Goal: Task Accomplishment & Management: Use online tool/utility

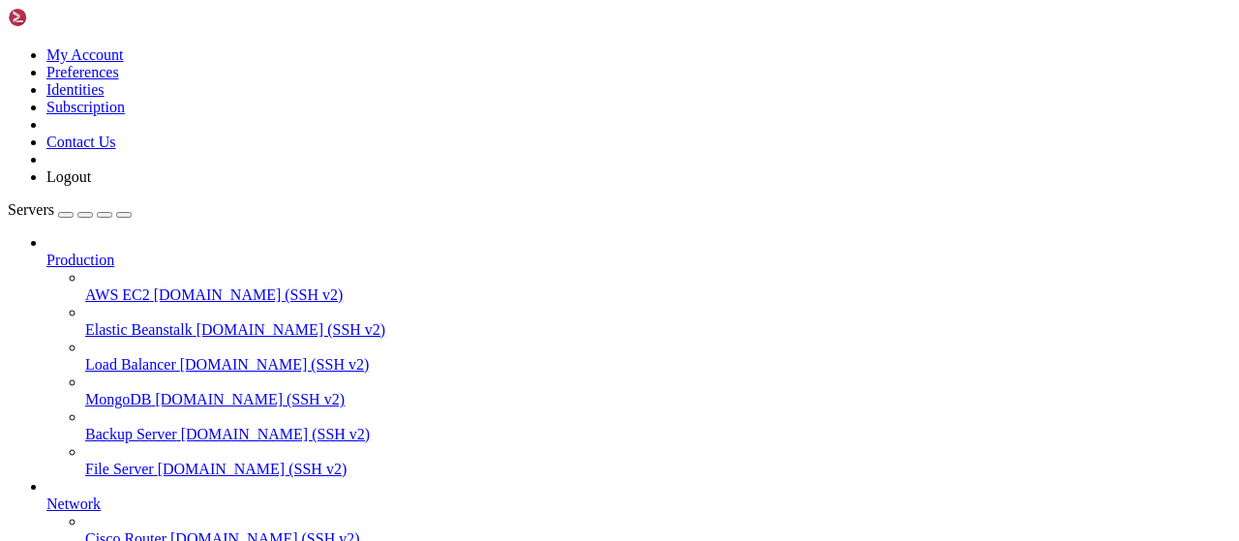
scroll to position [130, 0]
type input "/root"
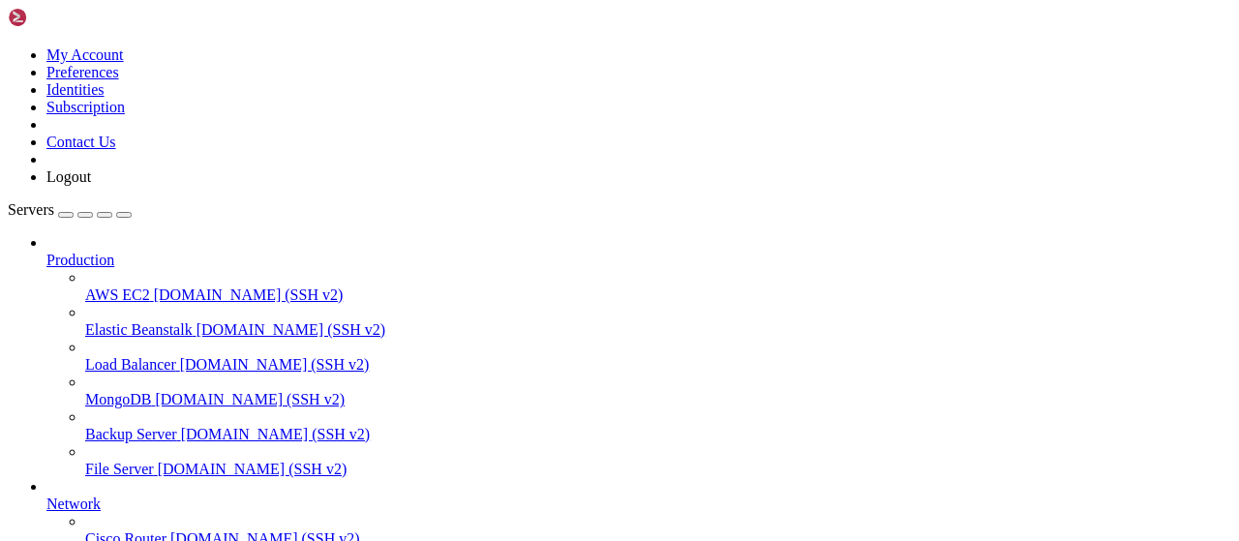
type textarea "if __name__ == '__main__': [DOMAIN_NAME](host='[TECHNICAL_ID]', port=80)"
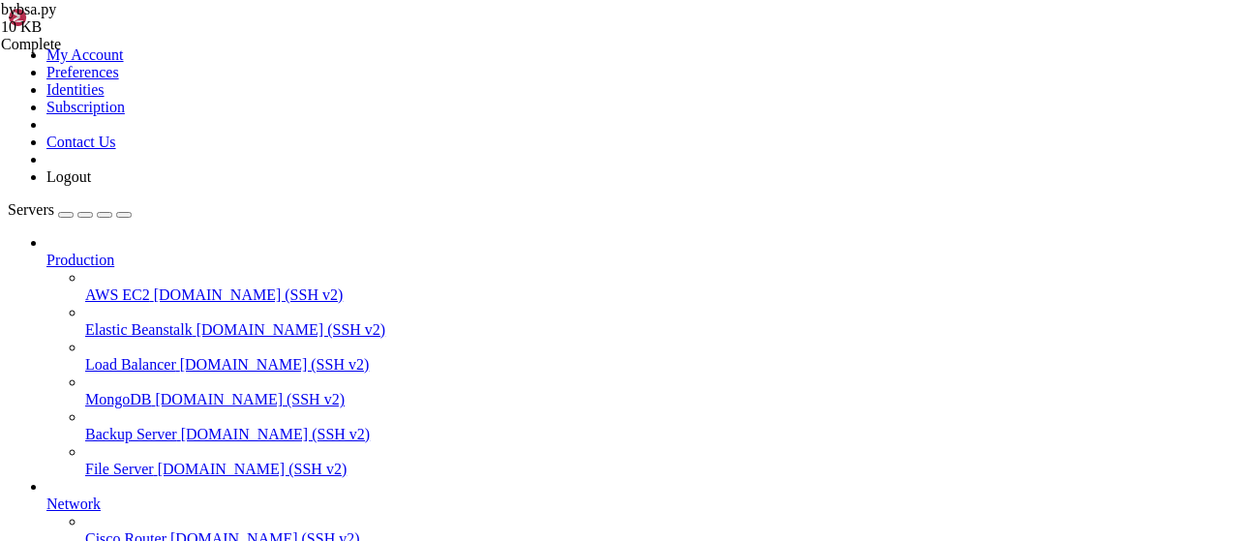
scroll to position [0, 0]
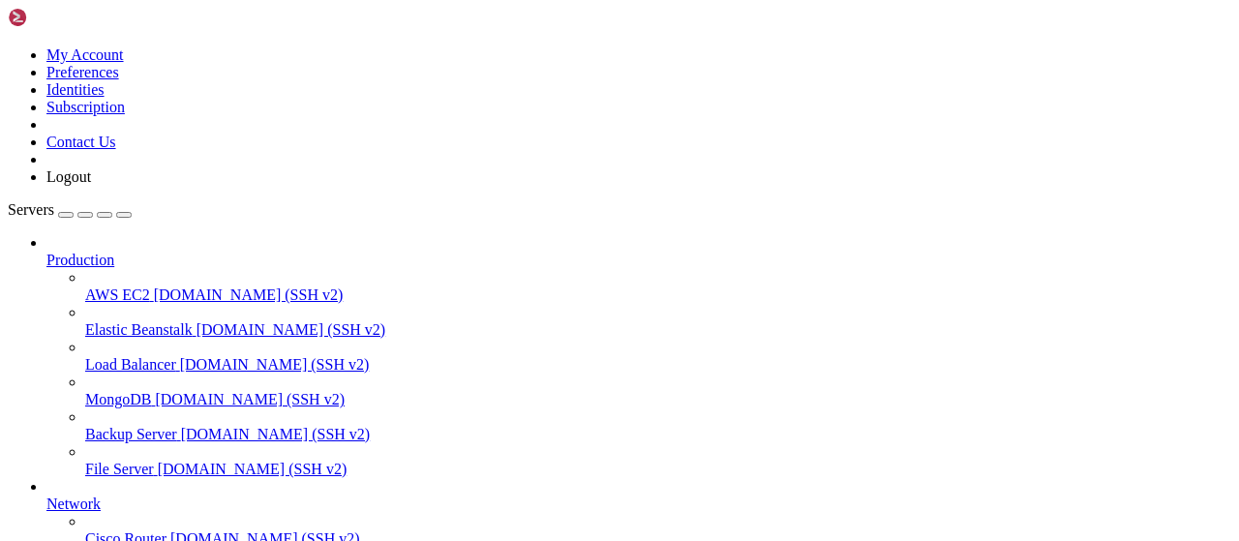
type input "/root"
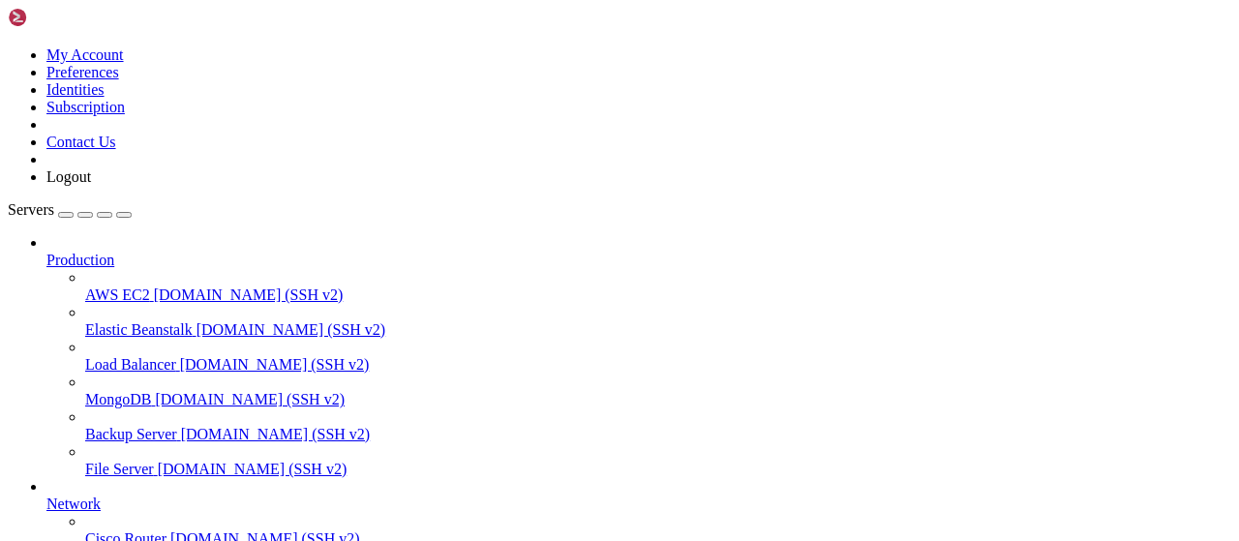
scroll to position [712, 0]
type textarea "cursor.execute("SELECT user_id FROM visited_users WHERE confirmed = TRUE")"
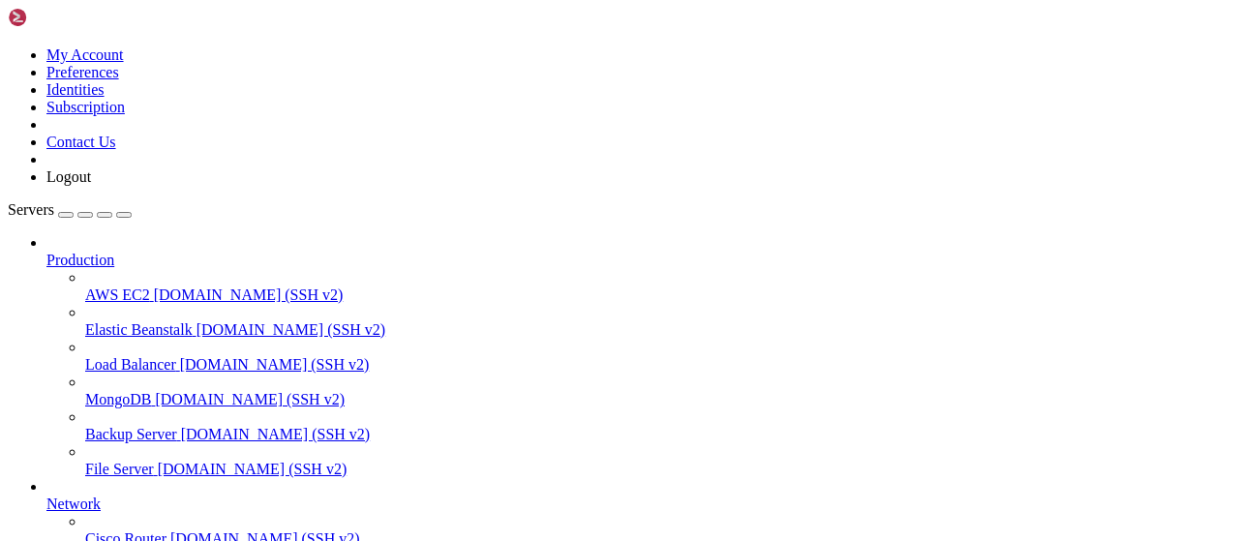
scroll to position [302, 0]
type input "/root/bybsa"
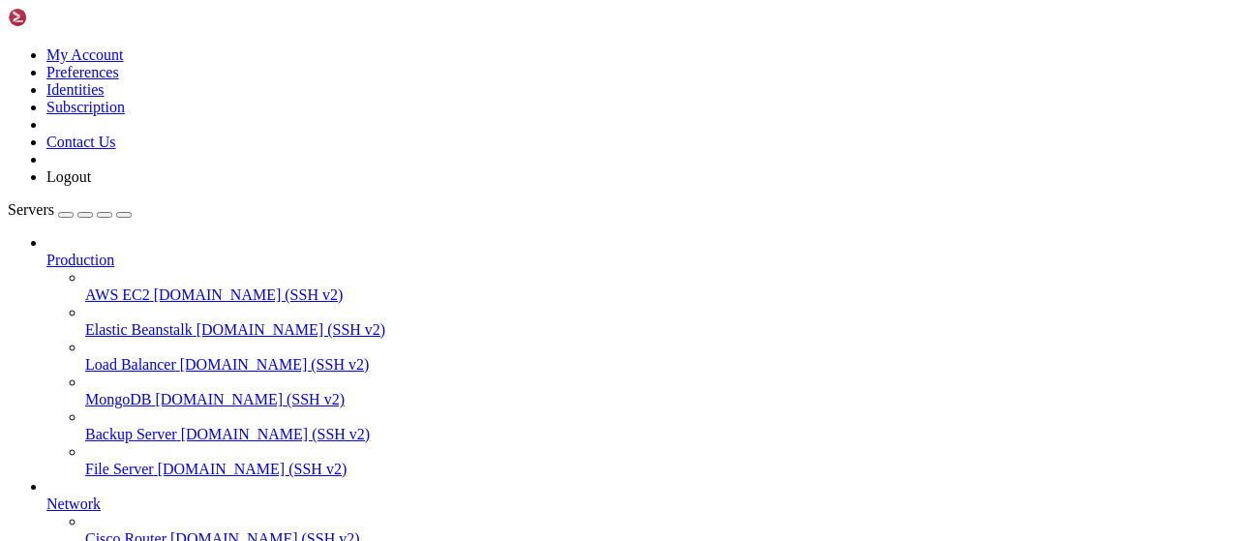
type textarea "conn.close() return result[0] if result else None"
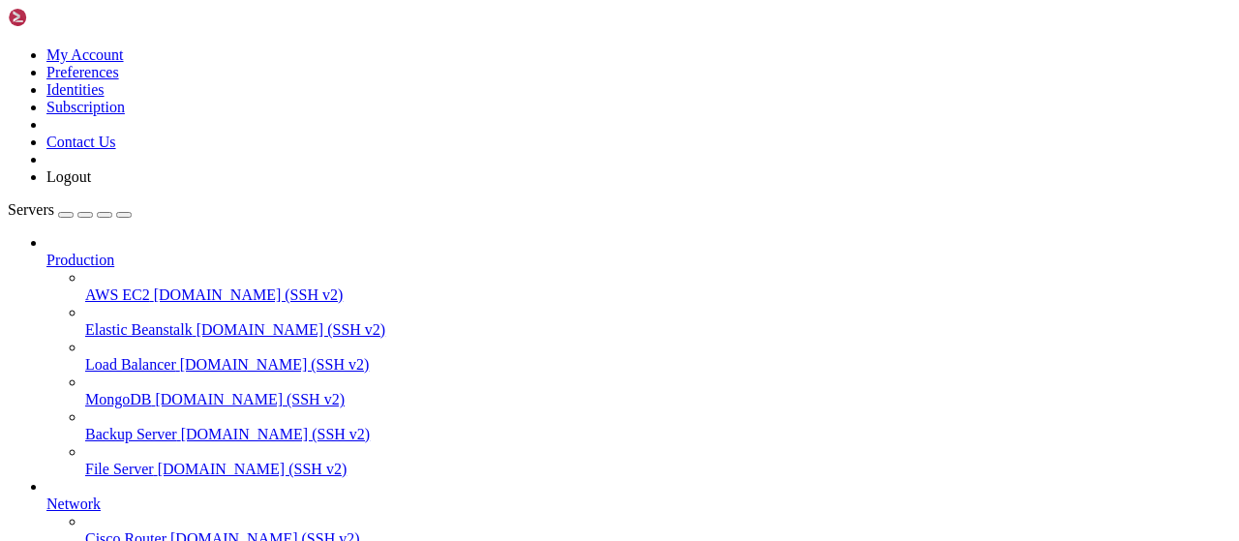
drag, startPoint x: 591, startPoint y: 435, endPoint x: 288, endPoint y: 249, distance: 355.3
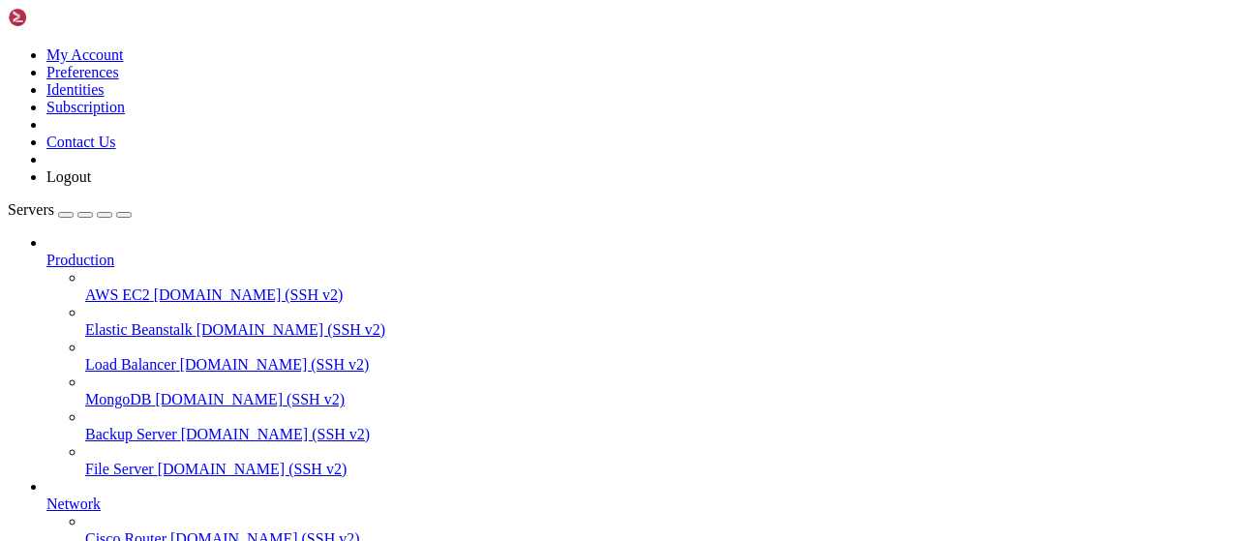
type textarea "async def _process_subgram_webhooks(events): try:"
drag, startPoint x: 607, startPoint y: 438, endPoint x: 287, endPoint y: 247, distance: 372.4
type textarea "async def _process_subgram_webhooks(events): try:"
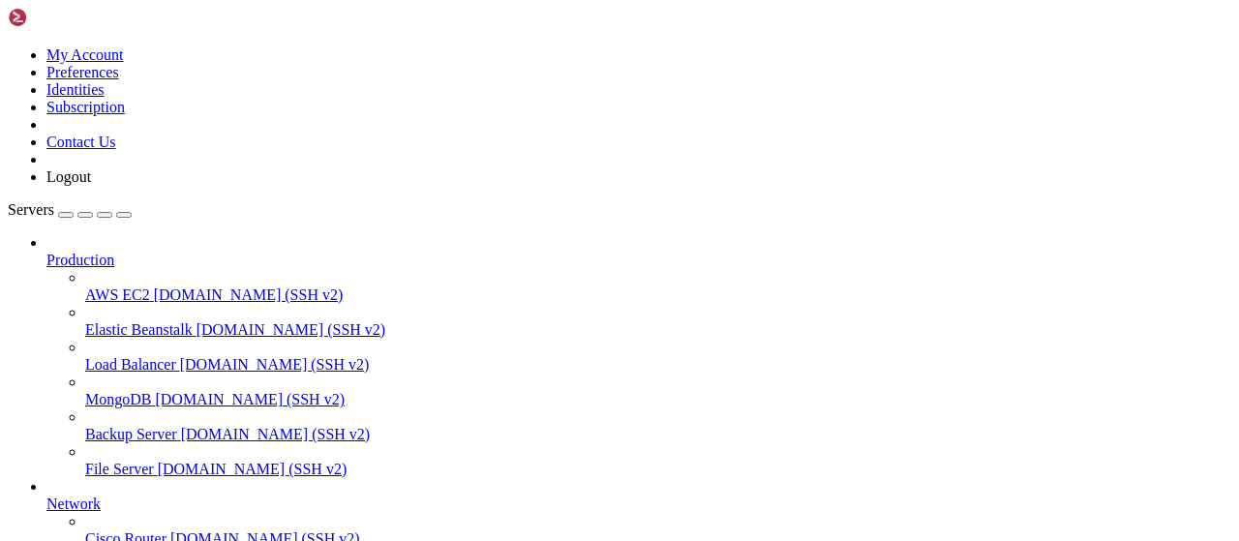
type textarea "return jsonify({"ok": True})"
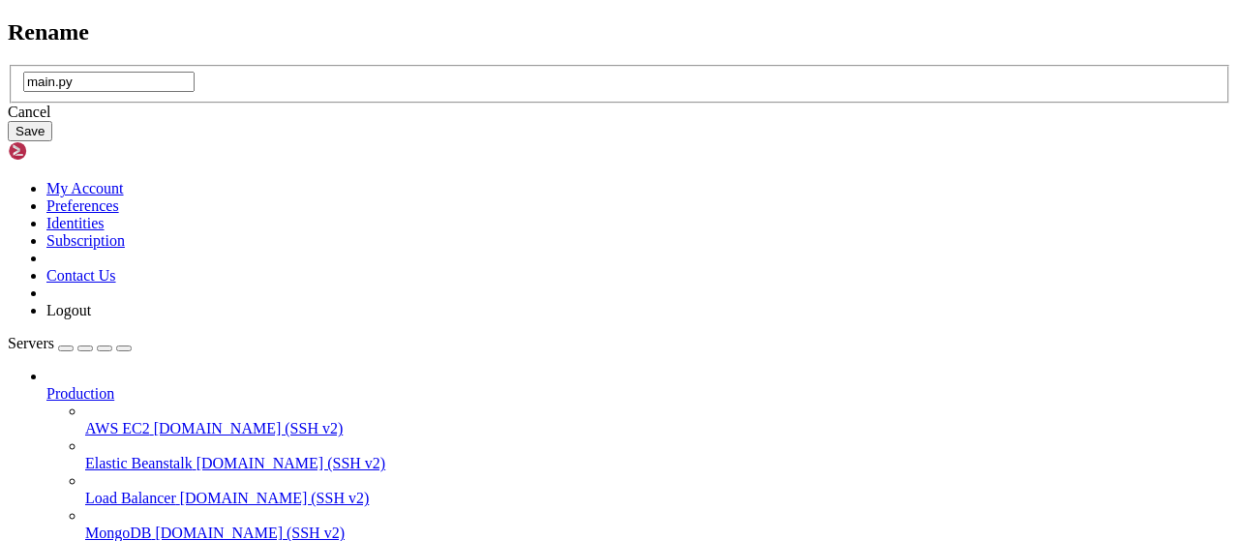
type input "main.py"
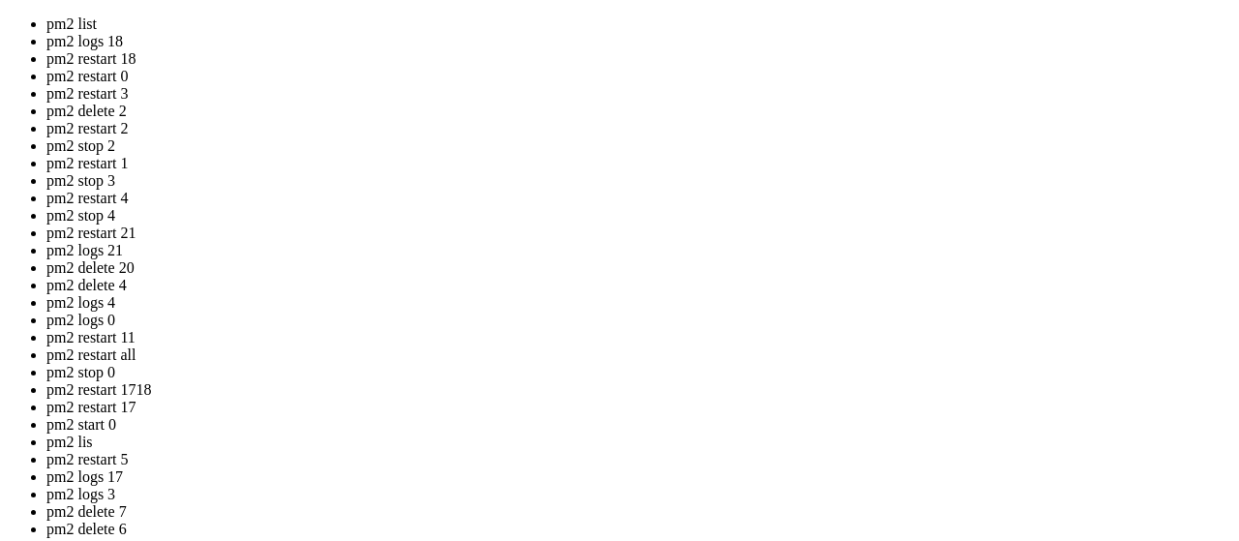
drag, startPoint x: 531, startPoint y: 430, endPoint x: 302, endPoint y: 344, distance: 245.0
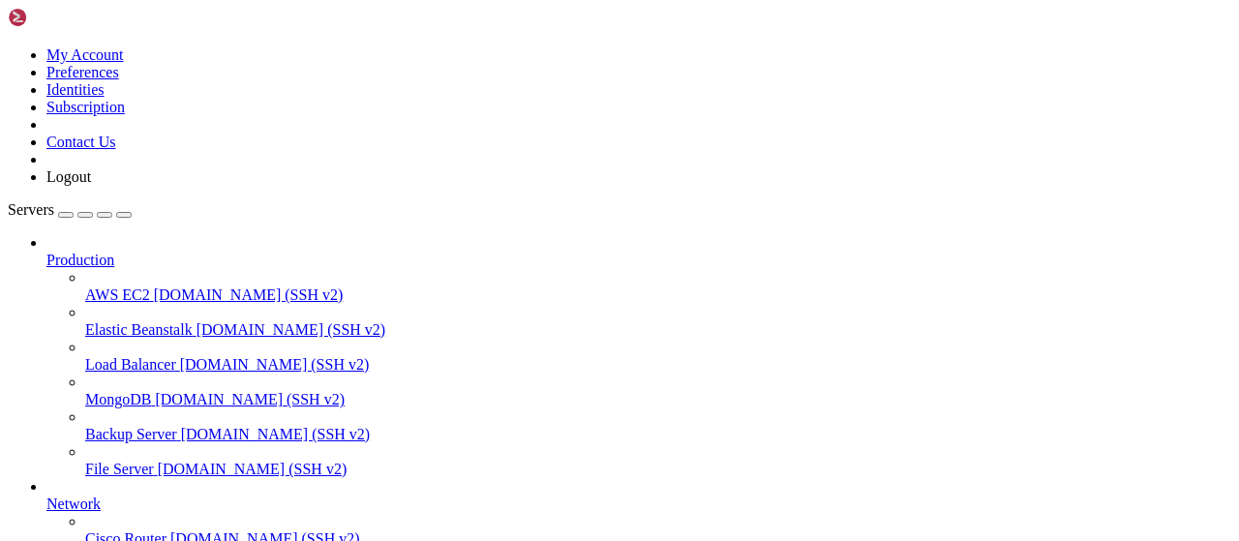
scroll to position [485, 0]
drag, startPoint x: 420, startPoint y: 66, endPoint x: 240, endPoint y: 66, distance: 180.0
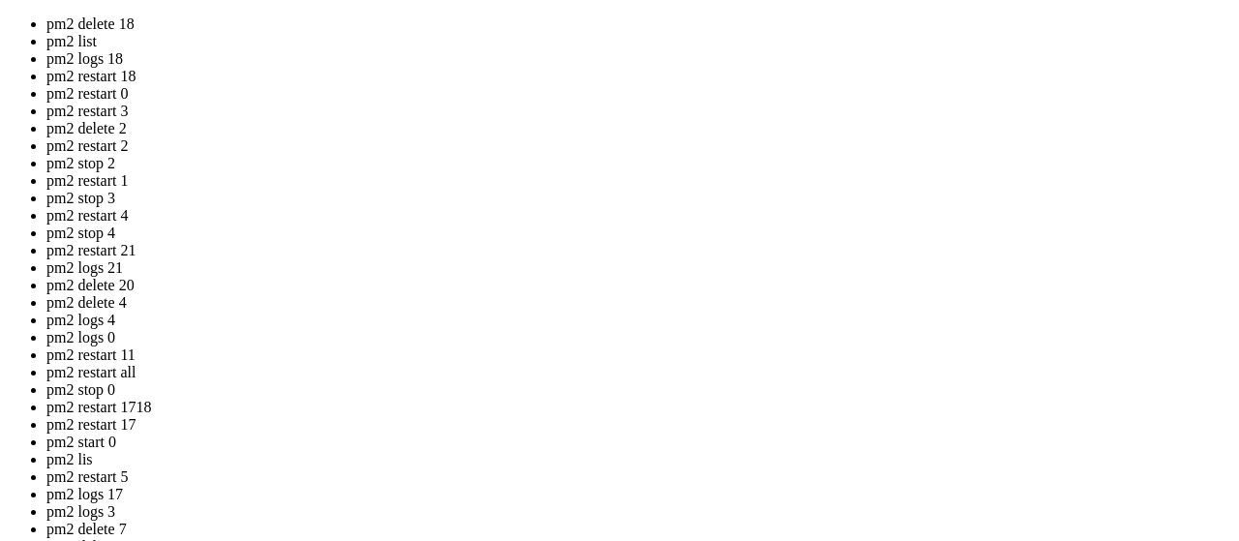
drag, startPoint x: 546, startPoint y: 315, endPoint x: 304, endPoint y: 225, distance: 258.1
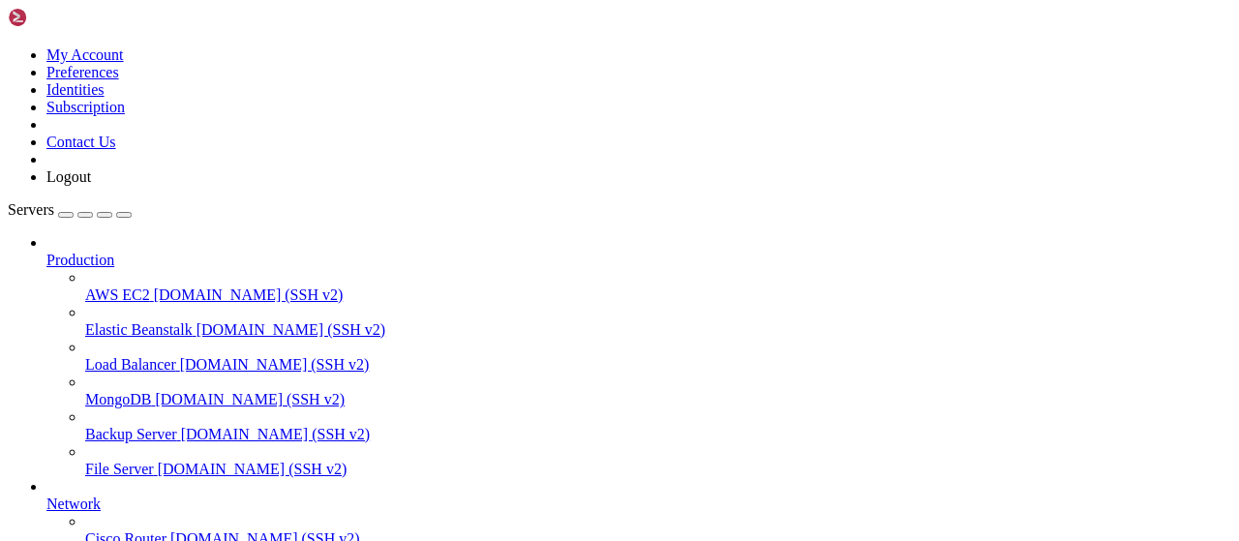
scroll to position [1440, 0]
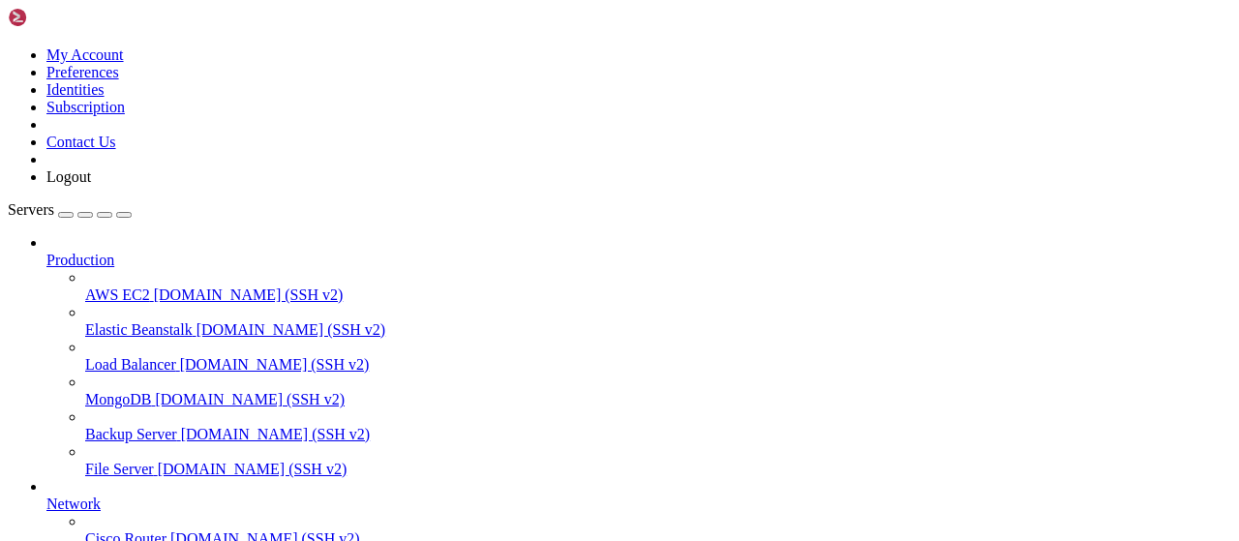
scroll to position [2264, 0]
drag, startPoint x: 916, startPoint y: 1606, endPoint x: 19, endPoint y: 1574, distance: 897.7
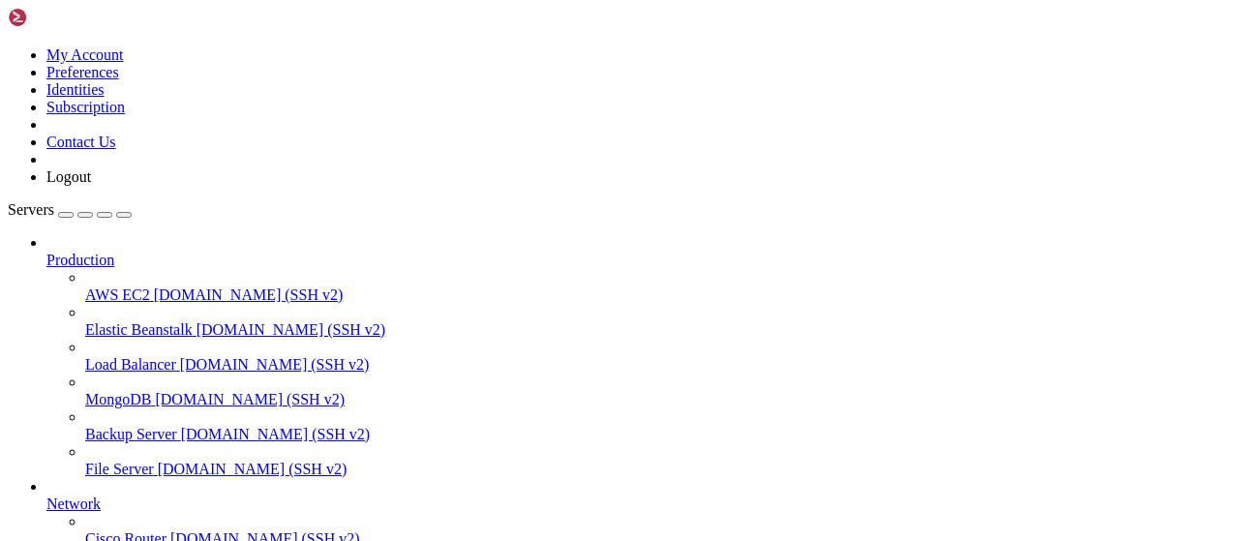
scroll to position [2669, 0]
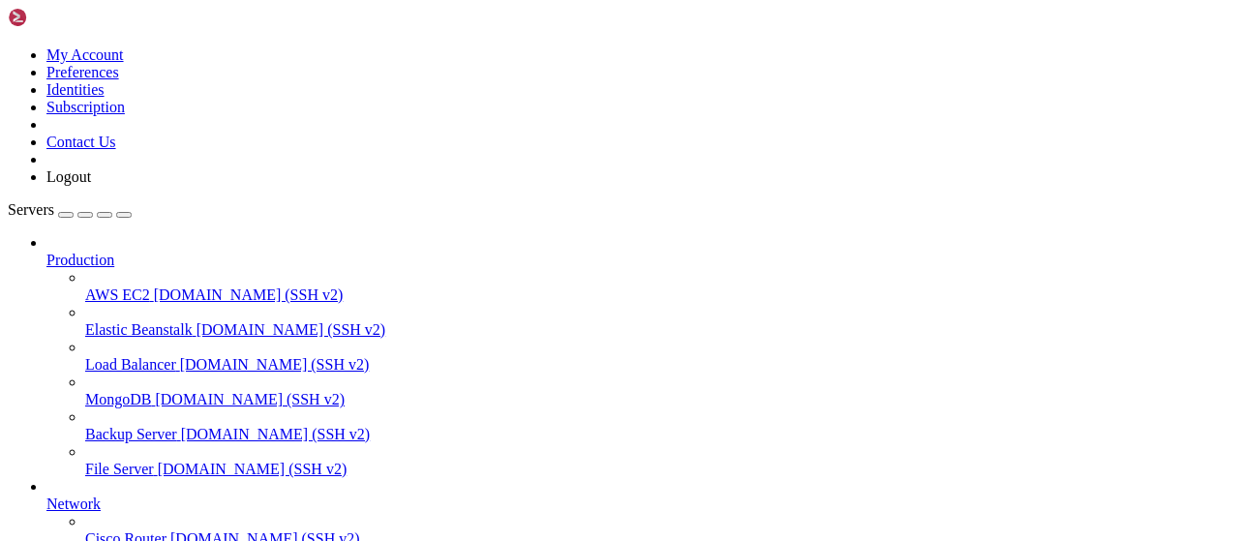
scroll to position [3058, 0]
drag, startPoint x: 771, startPoint y: 1567, endPoint x: 7, endPoint y: 1266, distance: 821.6
drag, startPoint x: 763, startPoint y: 1463, endPoint x: 842, endPoint y: 1558, distance: 123.7
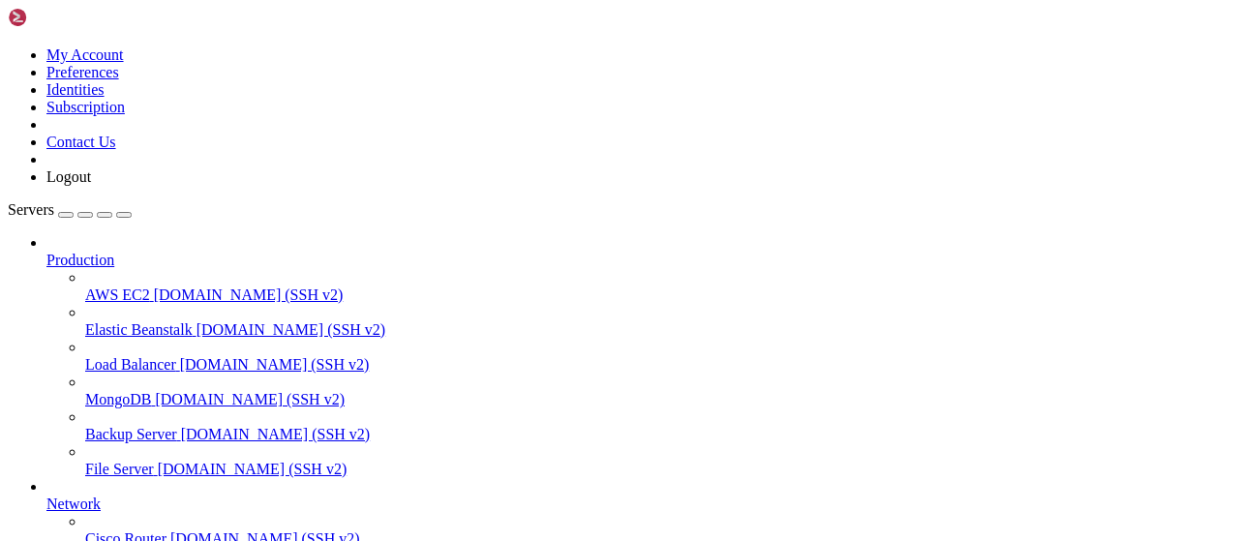
drag, startPoint x: 760, startPoint y: 1567, endPoint x: 15, endPoint y: 1271, distance: 800.9
drag, startPoint x: 476, startPoint y: 1347, endPoint x: 227, endPoint y: 1246, distance: 268.3
drag, startPoint x: 369, startPoint y: 20, endPoint x: 397, endPoint y: 69, distance: 55.9
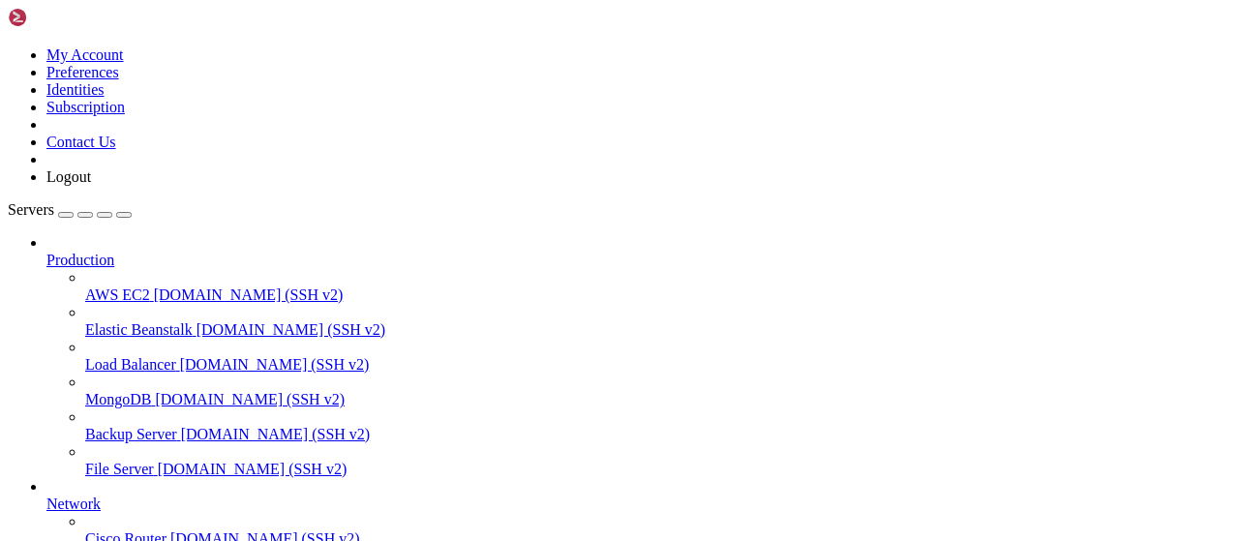
type textarea "[DOMAIN_NAME](host='[TECHNICAL_ID]', port=80)"
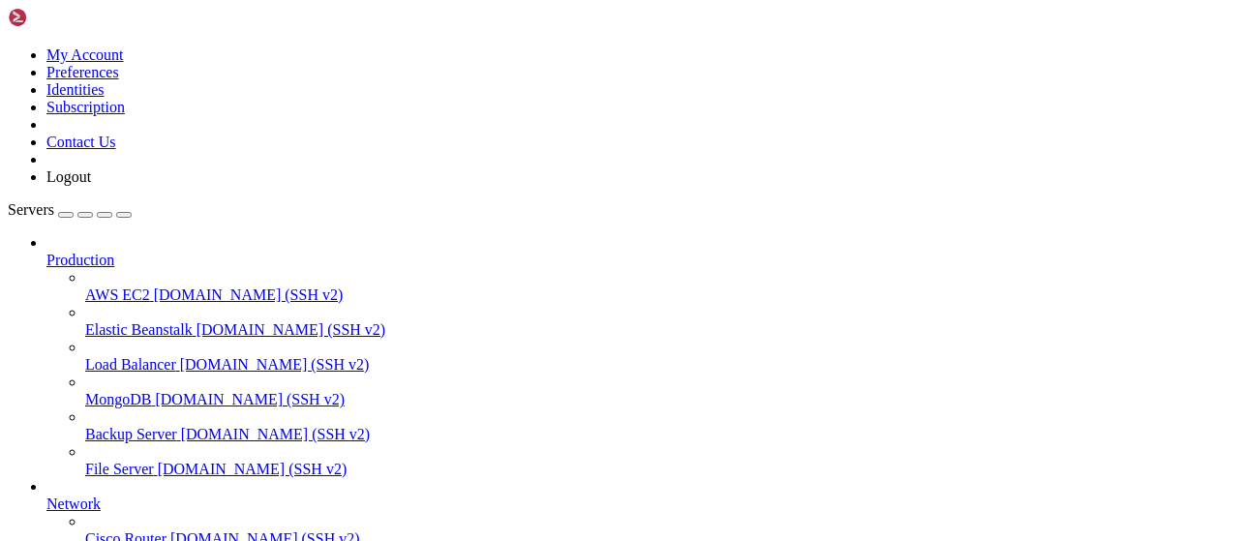
drag, startPoint x: 766, startPoint y: 1537, endPoint x: 592, endPoint y: 1370, distance: 240.9
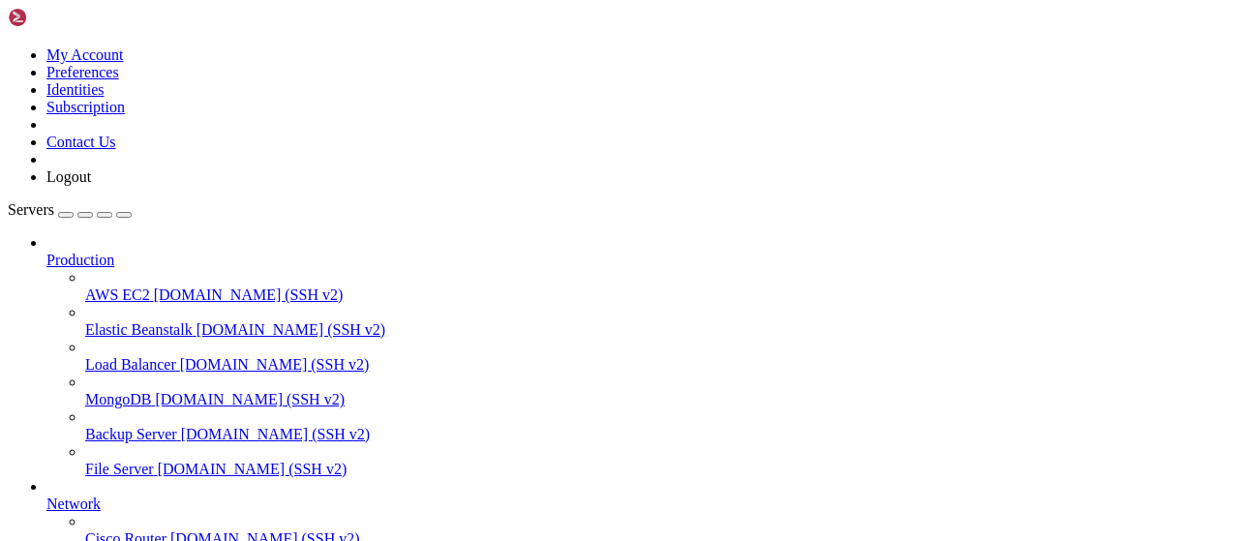
drag, startPoint x: 915, startPoint y: 1556, endPoint x: 701, endPoint y: 1503, distance: 221.3
drag, startPoint x: 972, startPoint y: 1541, endPoint x: 15, endPoint y: 1410, distance: 965.0
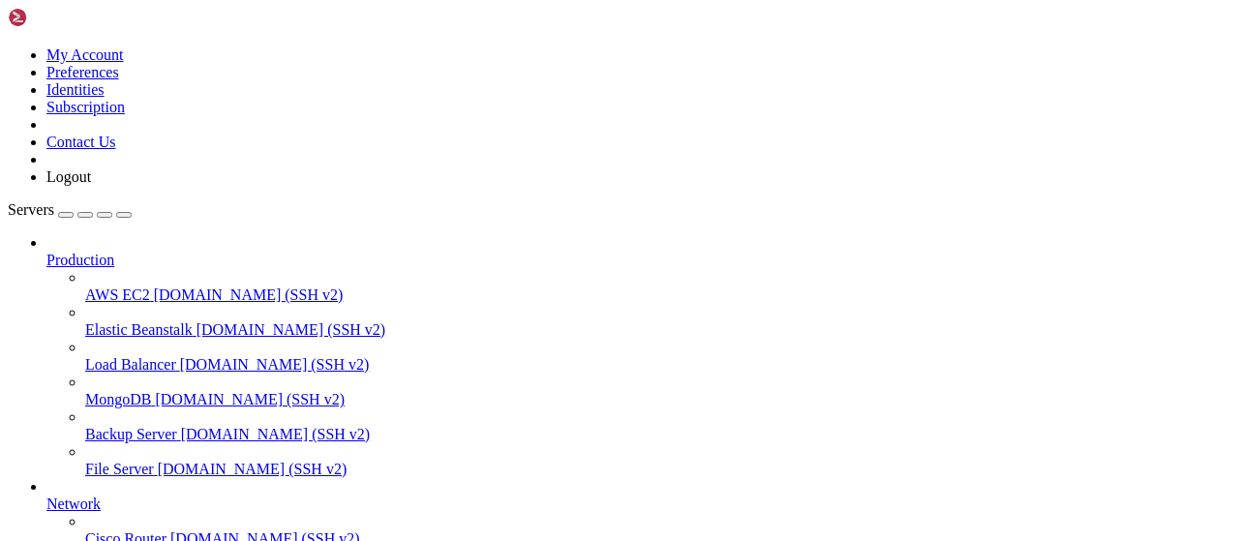
type textarea "conn.close() return result[0] if result else None"
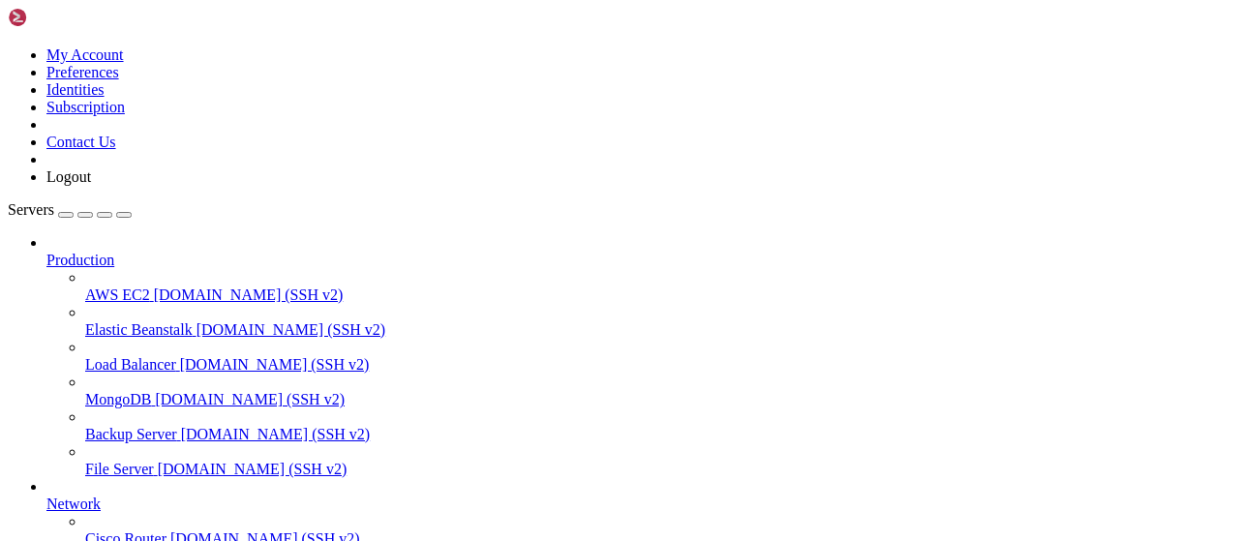
scroll to position [4142, 0]
drag, startPoint x: 907, startPoint y: 1604, endPoint x: 10, endPoint y: 1604, distance: 897.1
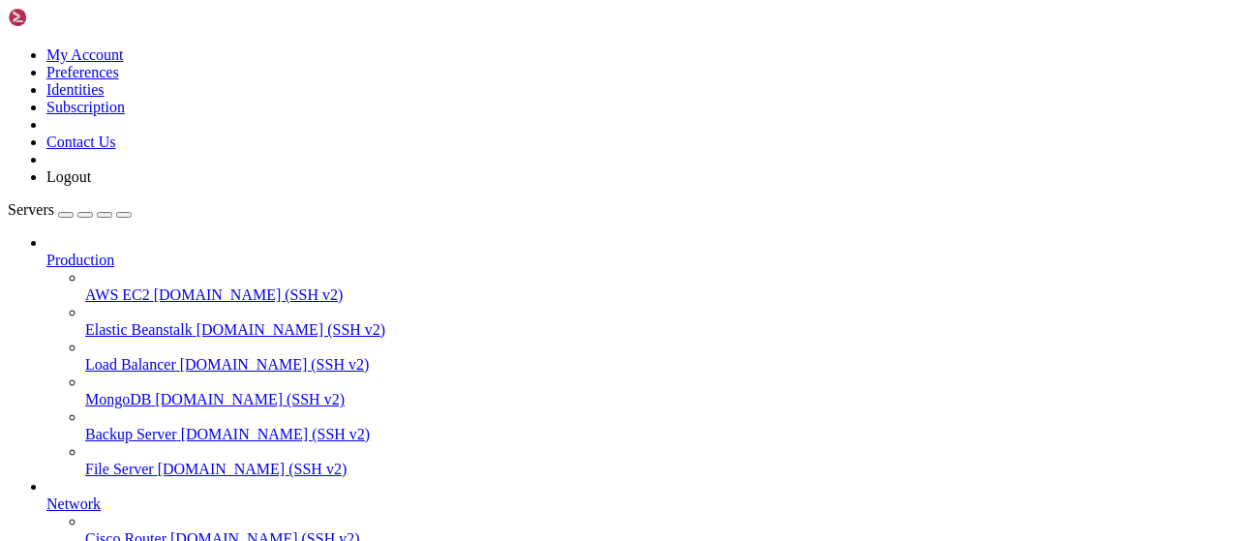
drag, startPoint x: 911, startPoint y: 1604, endPoint x: 11, endPoint y: 1589, distance: 900.1
drag, startPoint x: 937, startPoint y: 1606, endPoint x: 17, endPoint y: 1571, distance: 920.0
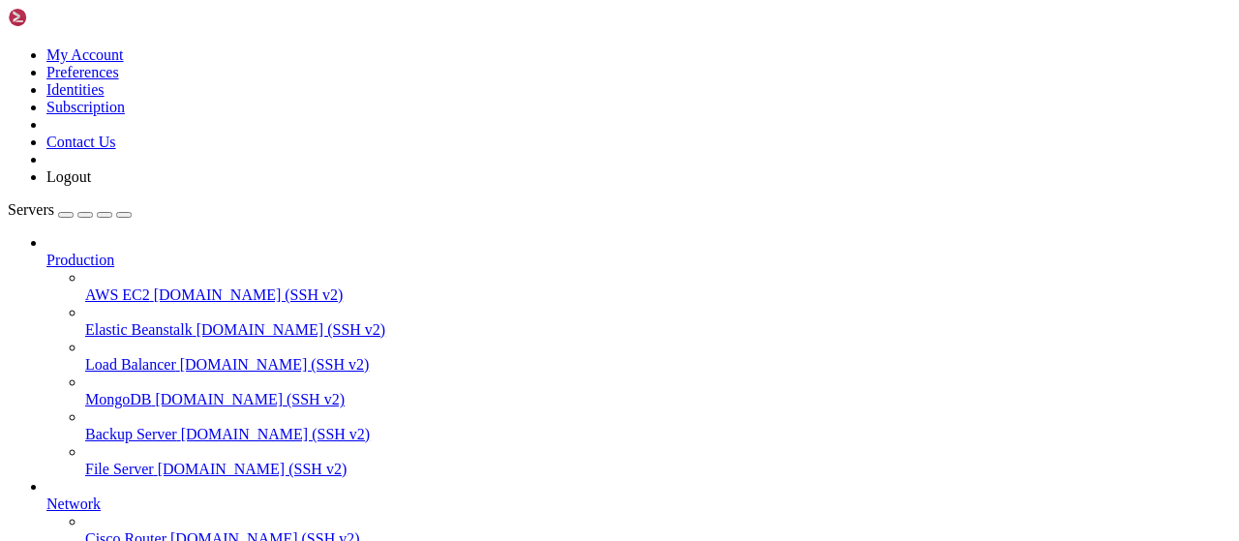
scroll to position [4175, 0]
drag, startPoint x: 503, startPoint y: 405, endPoint x: 274, endPoint y: 198, distance: 308.4
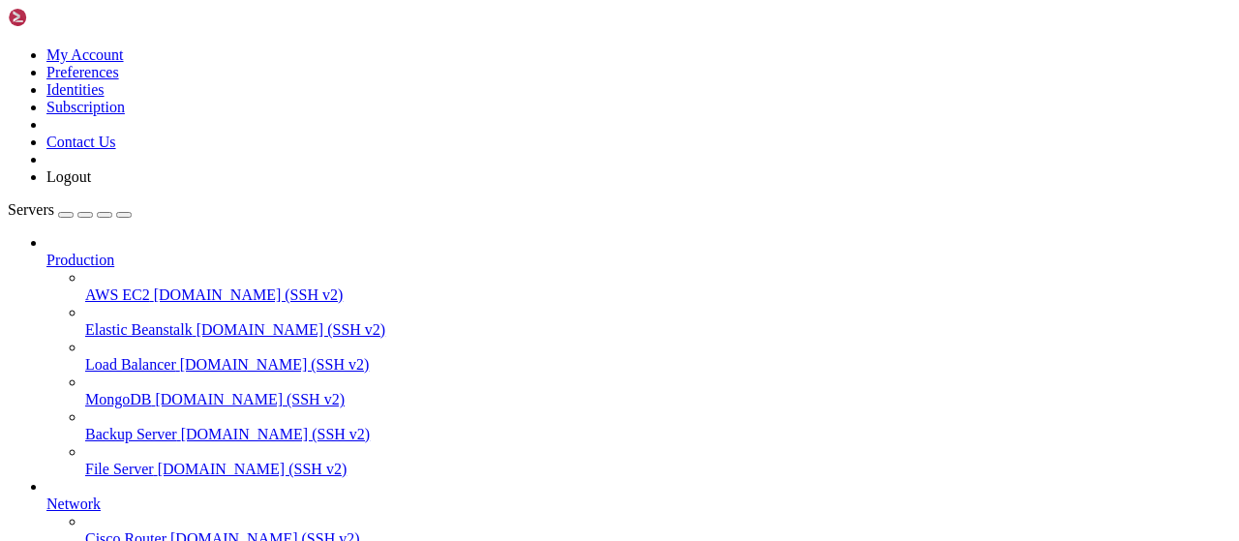
type textarea "@app.route('/webhook', methods=['POST']) async def subgram_webhook():"
paste textarea "return jsonify({"error": "internal server error"}), 500"
type textarea "return jsonify({"error": "internal server error"}), 500"
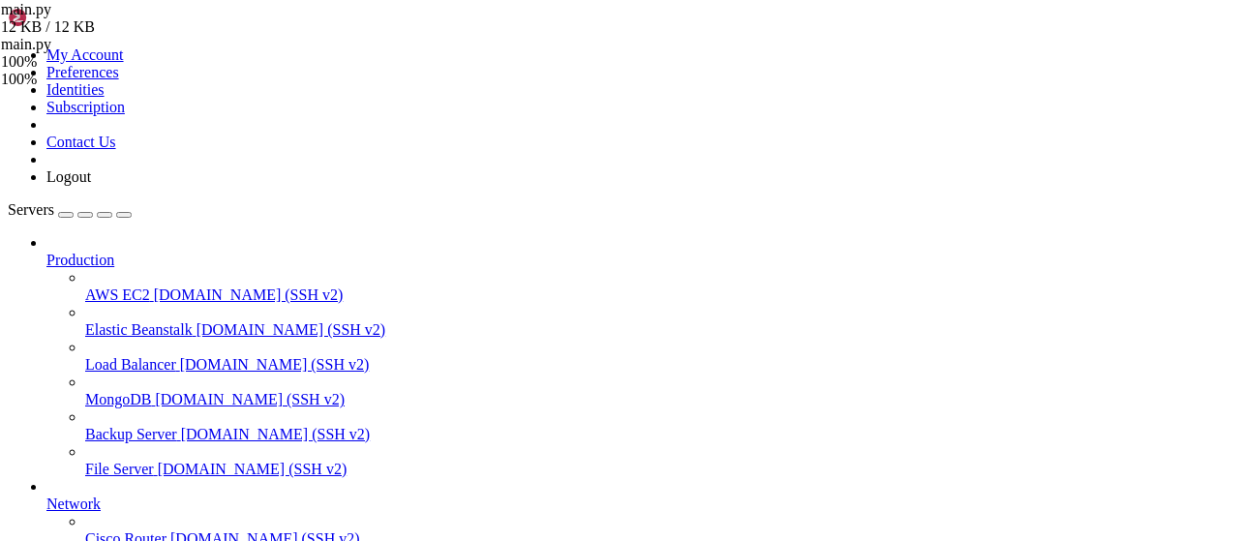
drag, startPoint x: 909, startPoint y: 1605, endPoint x: 19, endPoint y: 1444, distance: 903.9
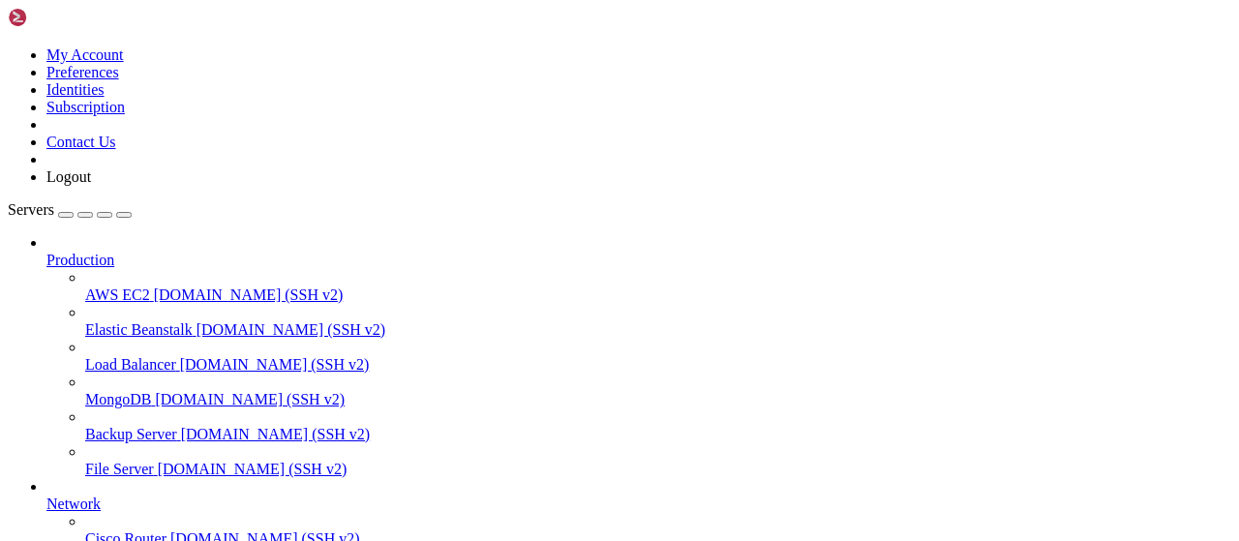
drag, startPoint x: 645, startPoint y: 299, endPoint x: 259, endPoint y: 273, distance: 387.0
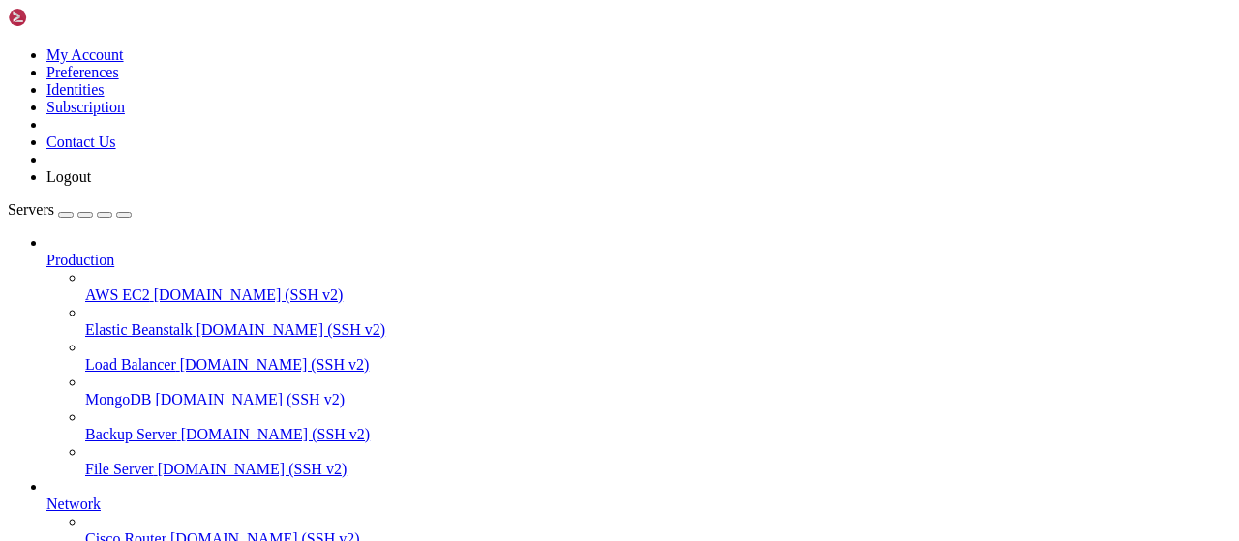
type textarea "api_key = request.headers.get("Api-Key") if api_key != os.getenv("SUBGRAM_API_K…"
type textarea "print("Webhook payload:", data)"
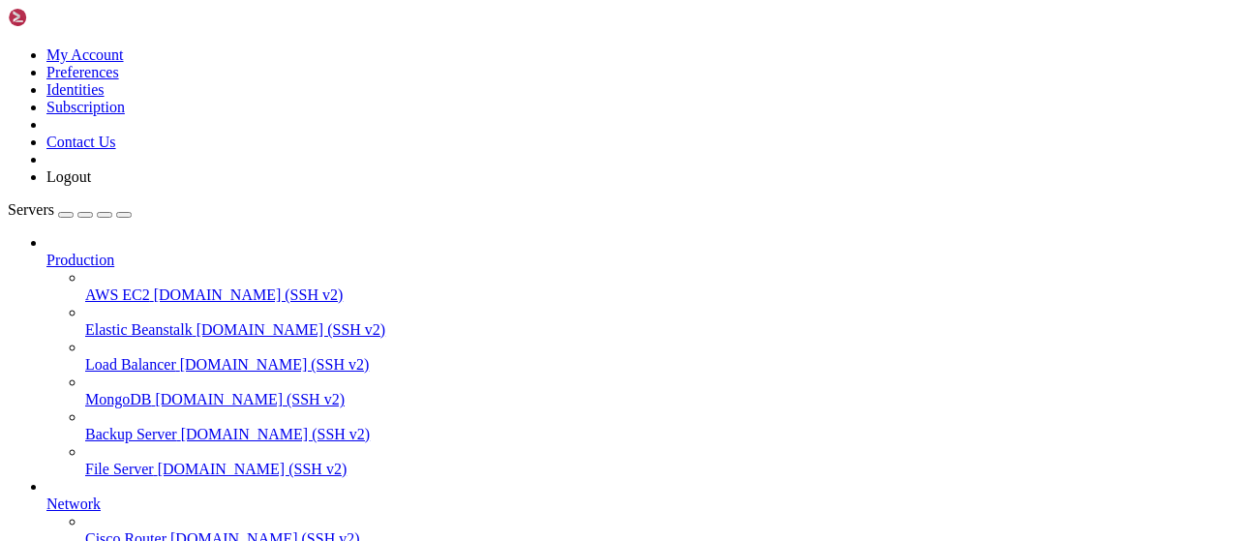
scroll to position [6699, 0]
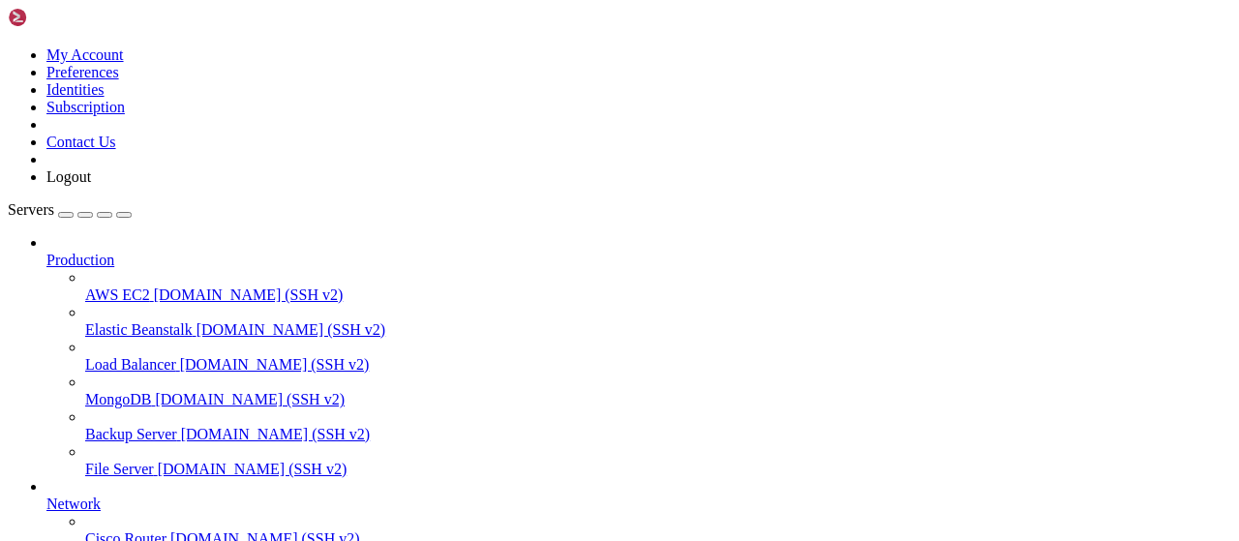
drag, startPoint x: 95, startPoint y: 398, endPoint x: 221, endPoint y: 178, distance: 253.1
